Goal: Task Accomplishment & Management: Use online tool/utility

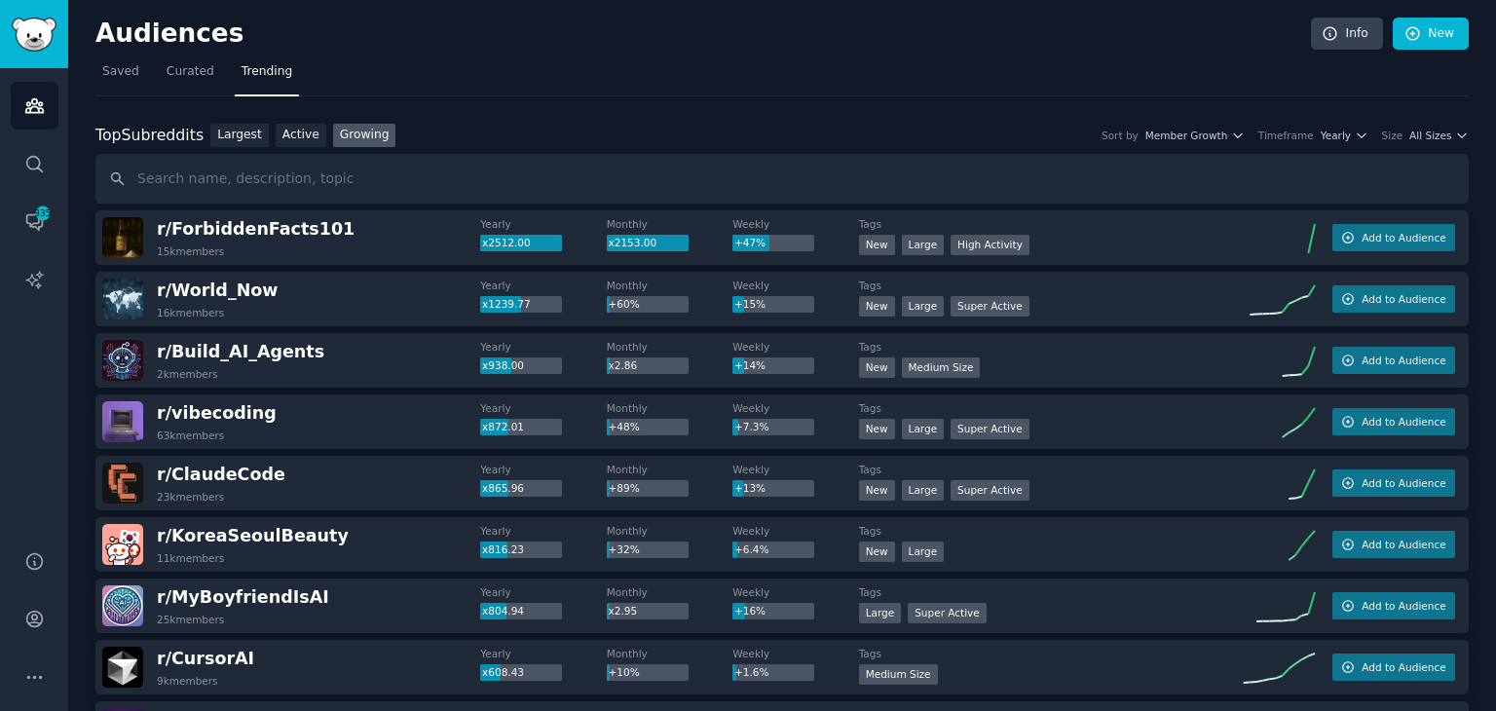
drag, startPoint x: 124, startPoint y: 66, endPoint x: 144, endPoint y: 89, distance: 30.3
click at [124, 66] on span "Saved" at bounding box center [120, 72] width 37 height 18
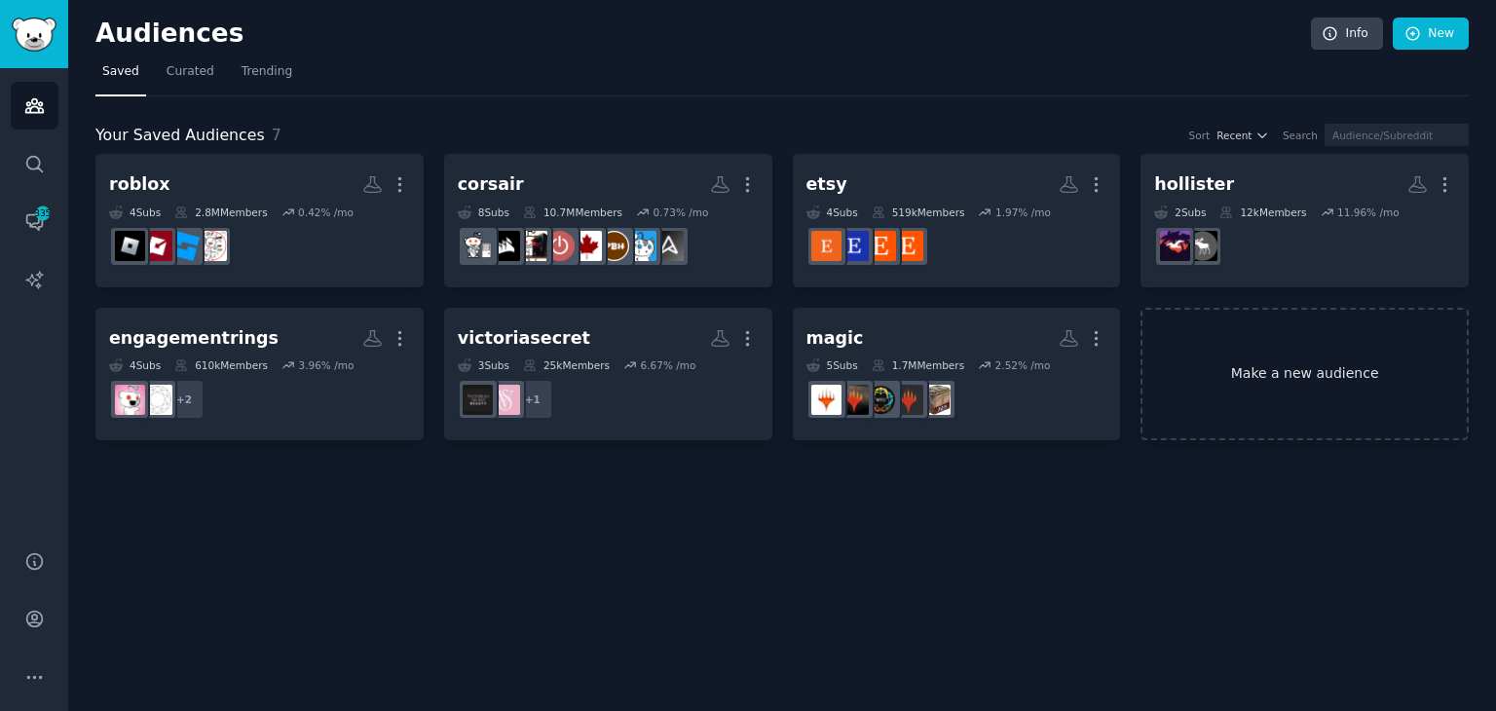
click at [1209, 370] on link "Make a new audience" at bounding box center [1305, 374] width 328 height 133
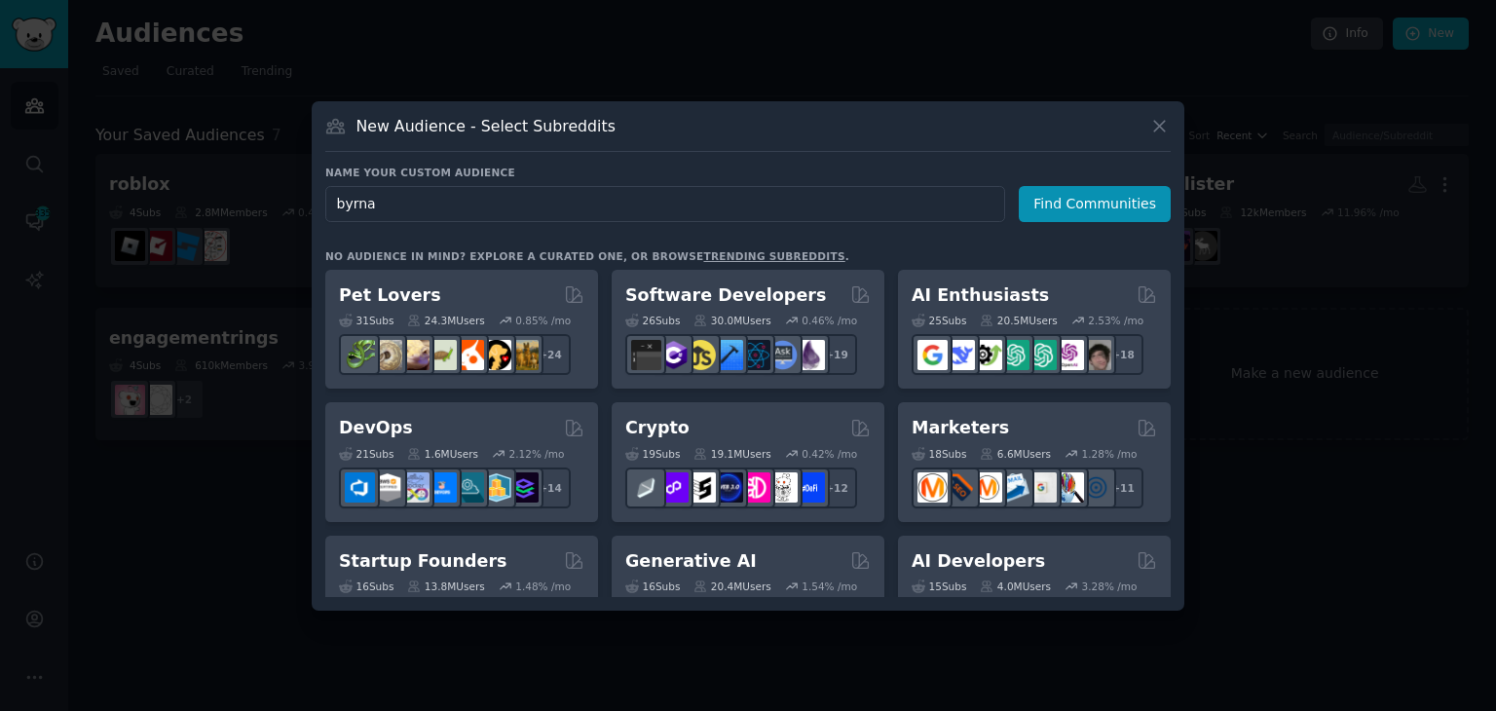
click at [754, 188] on input "byrna" at bounding box center [665, 204] width 680 height 36
type input "self defense"
click at [1046, 200] on button "Find Communities" at bounding box center [1095, 204] width 152 height 36
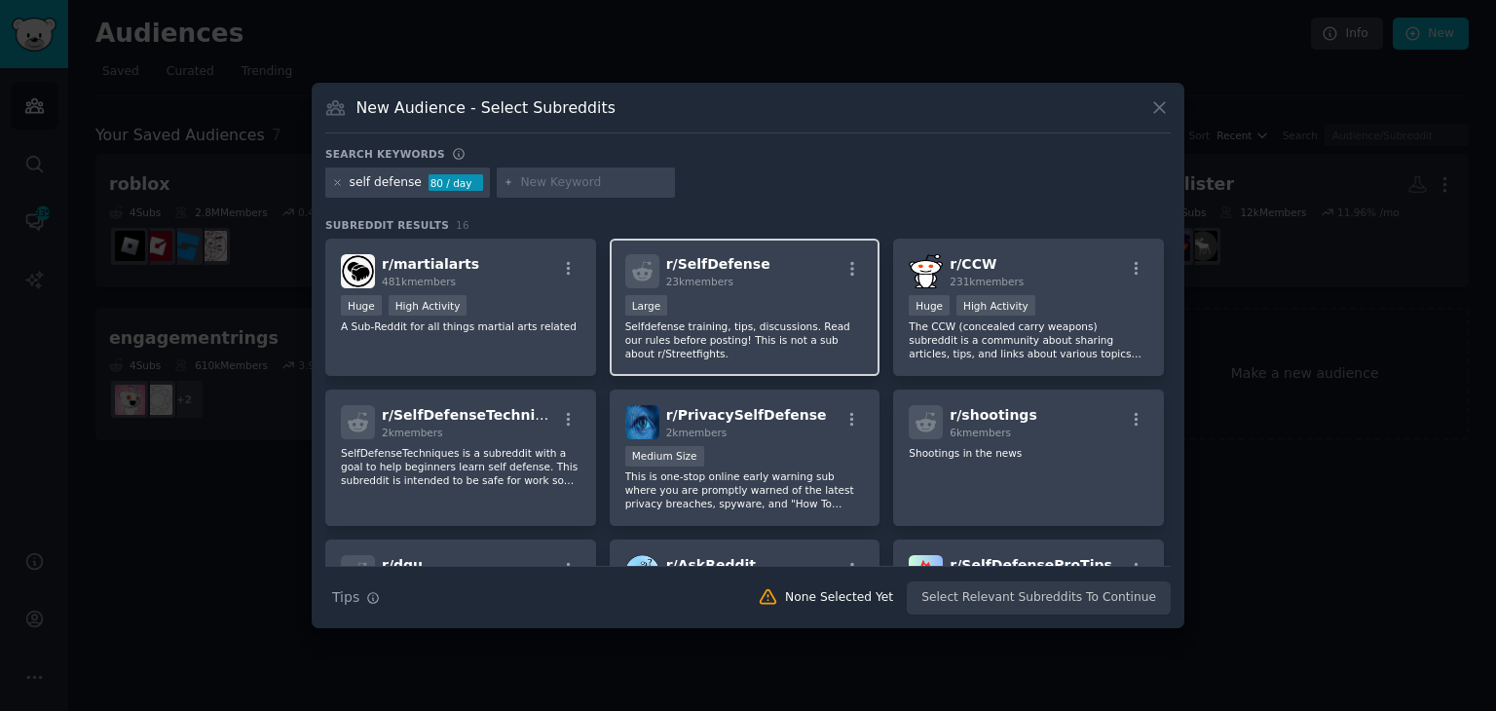
click at [784, 320] on p "Selfdefense training, tips, discussions. Read our rules before posting! This is…" at bounding box center [745, 339] width 240 height 41
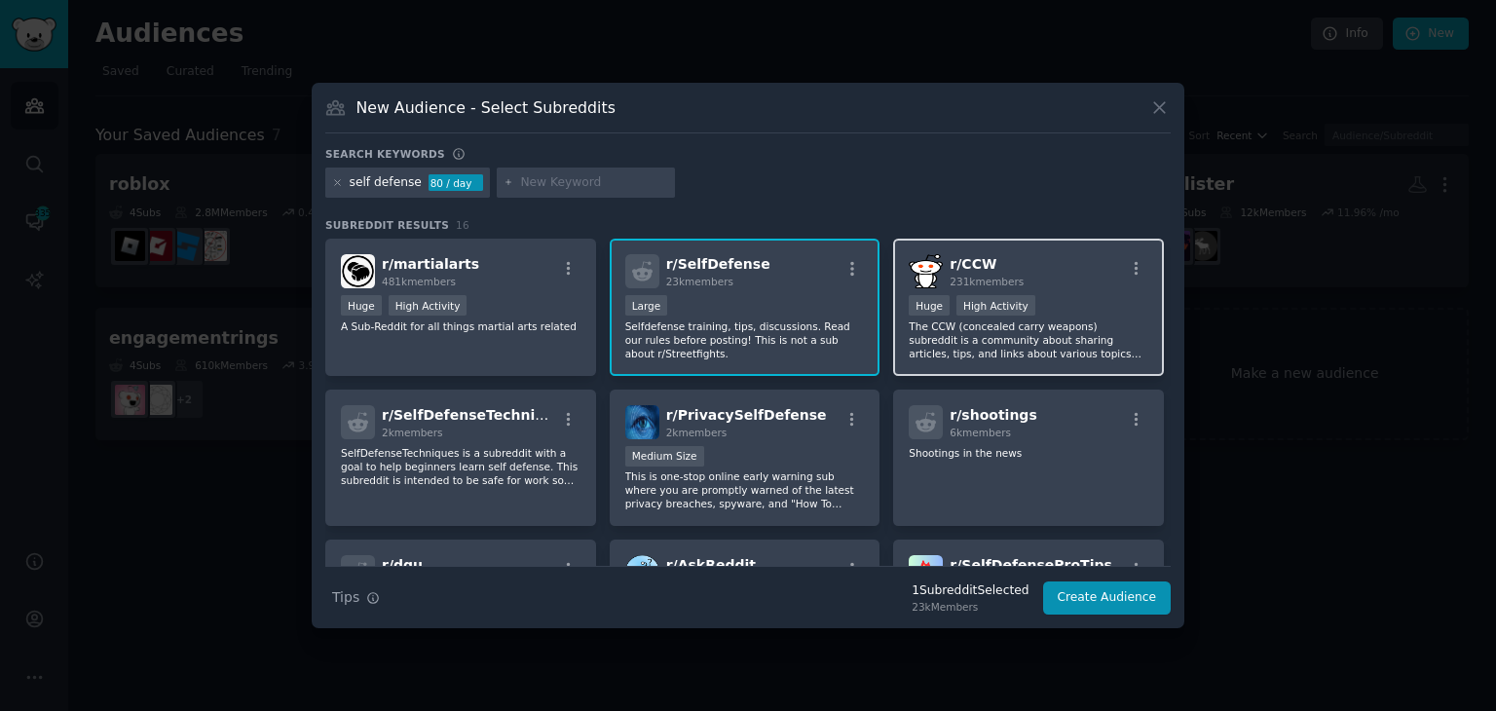
click at [1027, 295] on div ">= 80th percentile for submissions / day Huge High Activity" at bounding box center [1029, 307] width 240 height 24
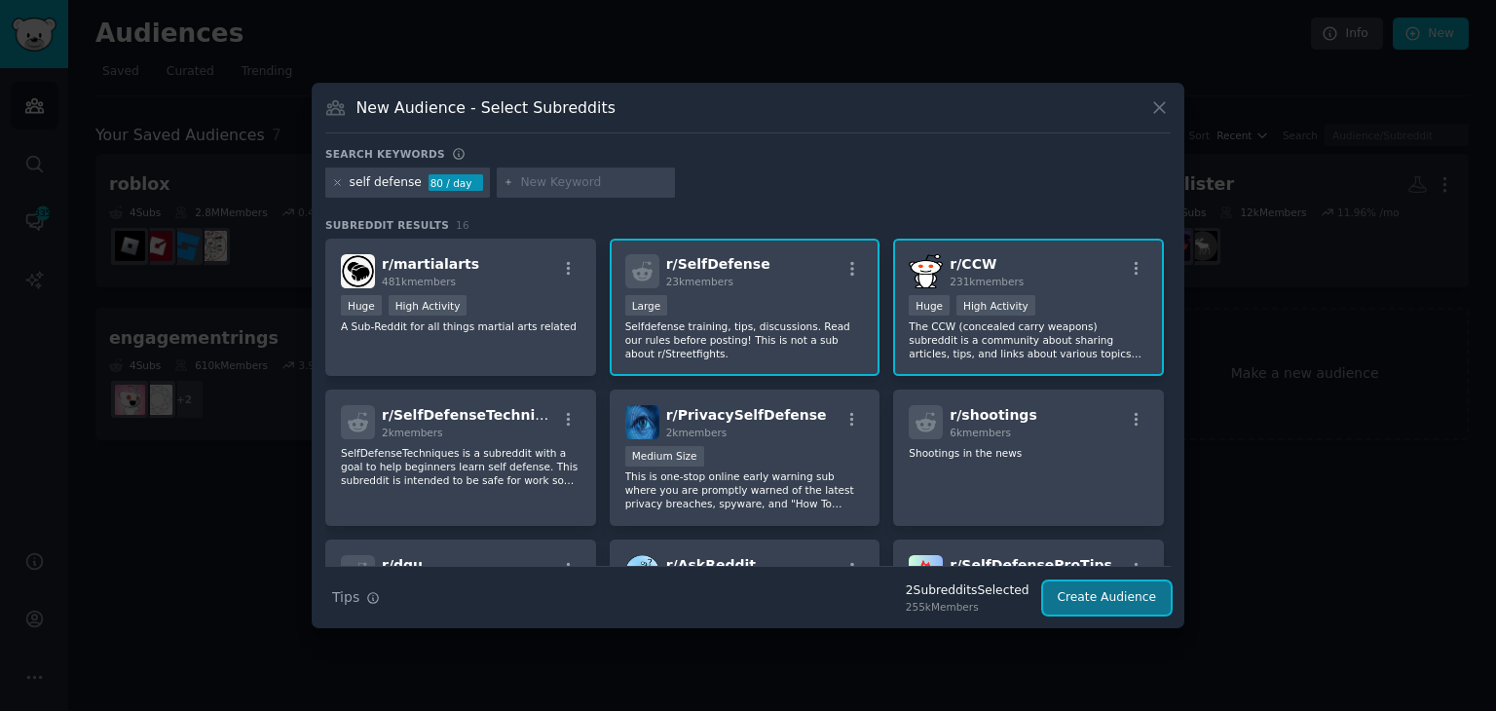
click at [1095, 602] on button "Create Audience" at bounding box center [1107, 597] width 129 height 33
